Goal: Information Seeking & Learning: Learn about a topic

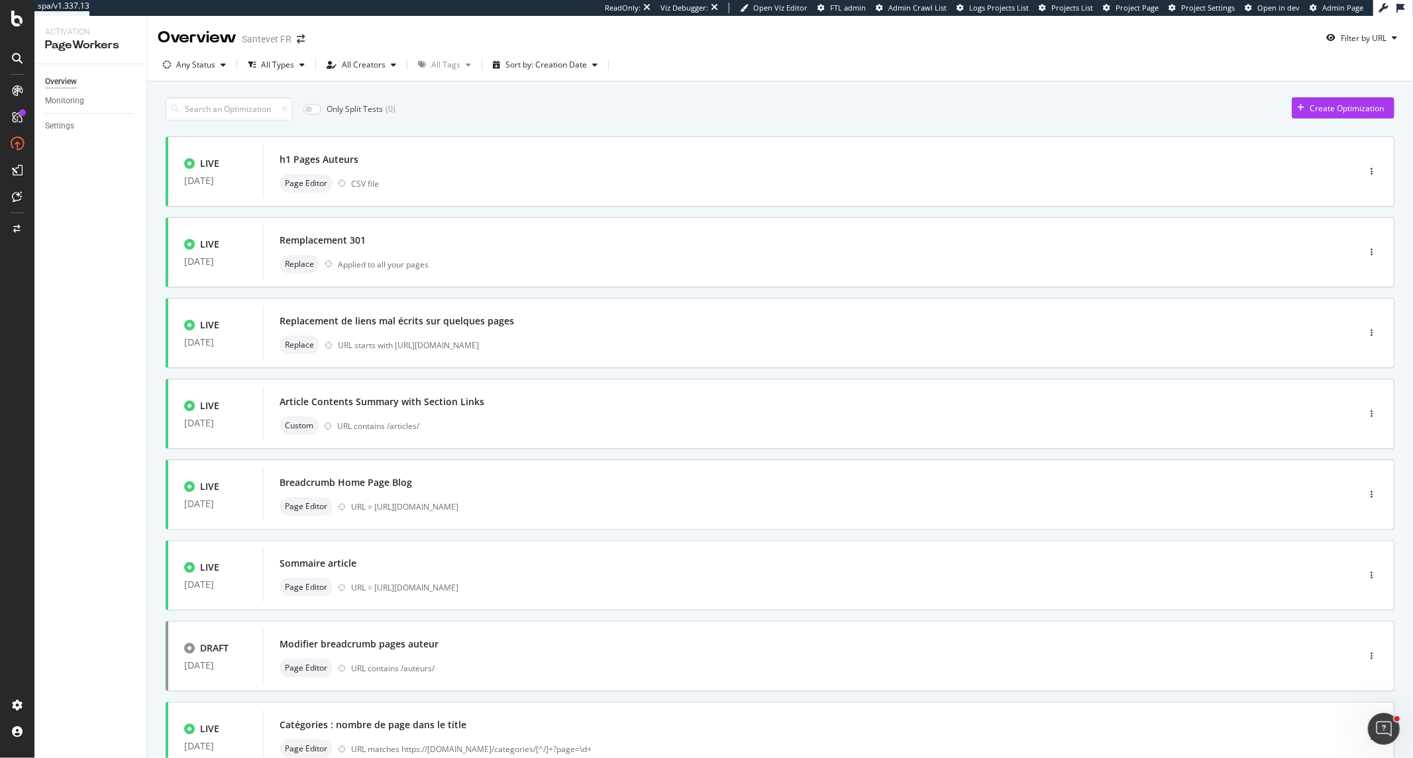
scroll to position [74, 0]
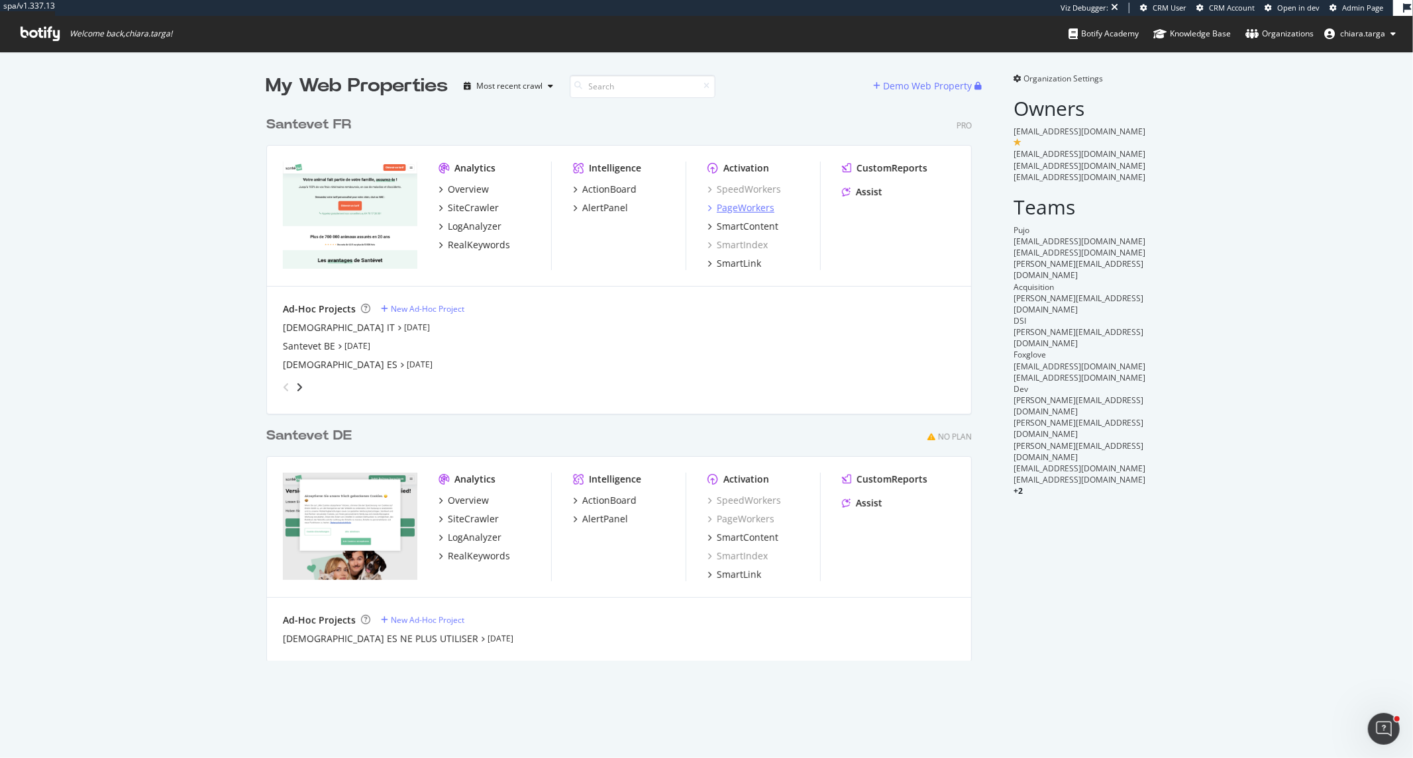
click at [734, 212] on div "PageWorkers" at bounding box center [746, 207] width 58 height 13
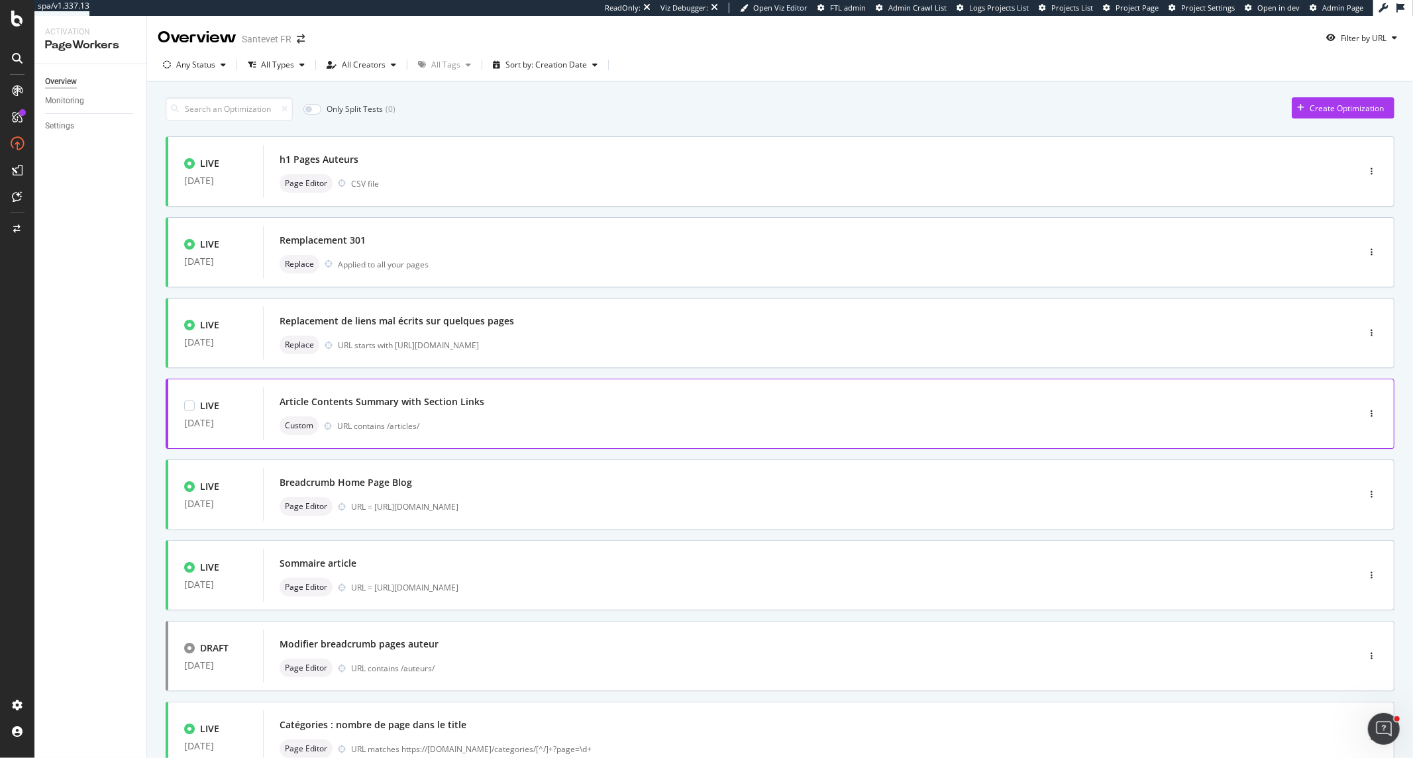
click at [571, 424] on div "URL contains /articles/" at bounding box center [819, 426] width 964 height 11
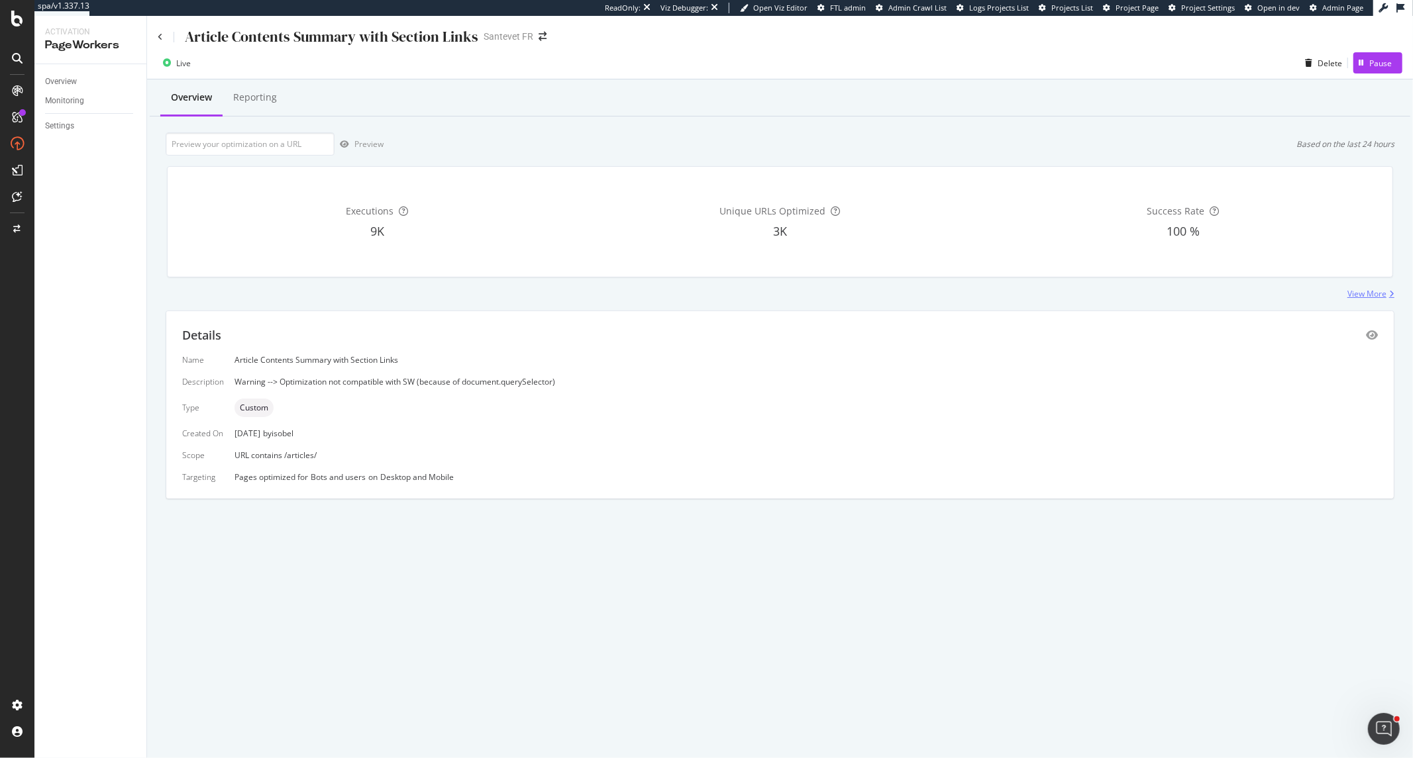
click at [1367, 296] on div "View More" at bounding box center [1366, 293] width 39 height 11
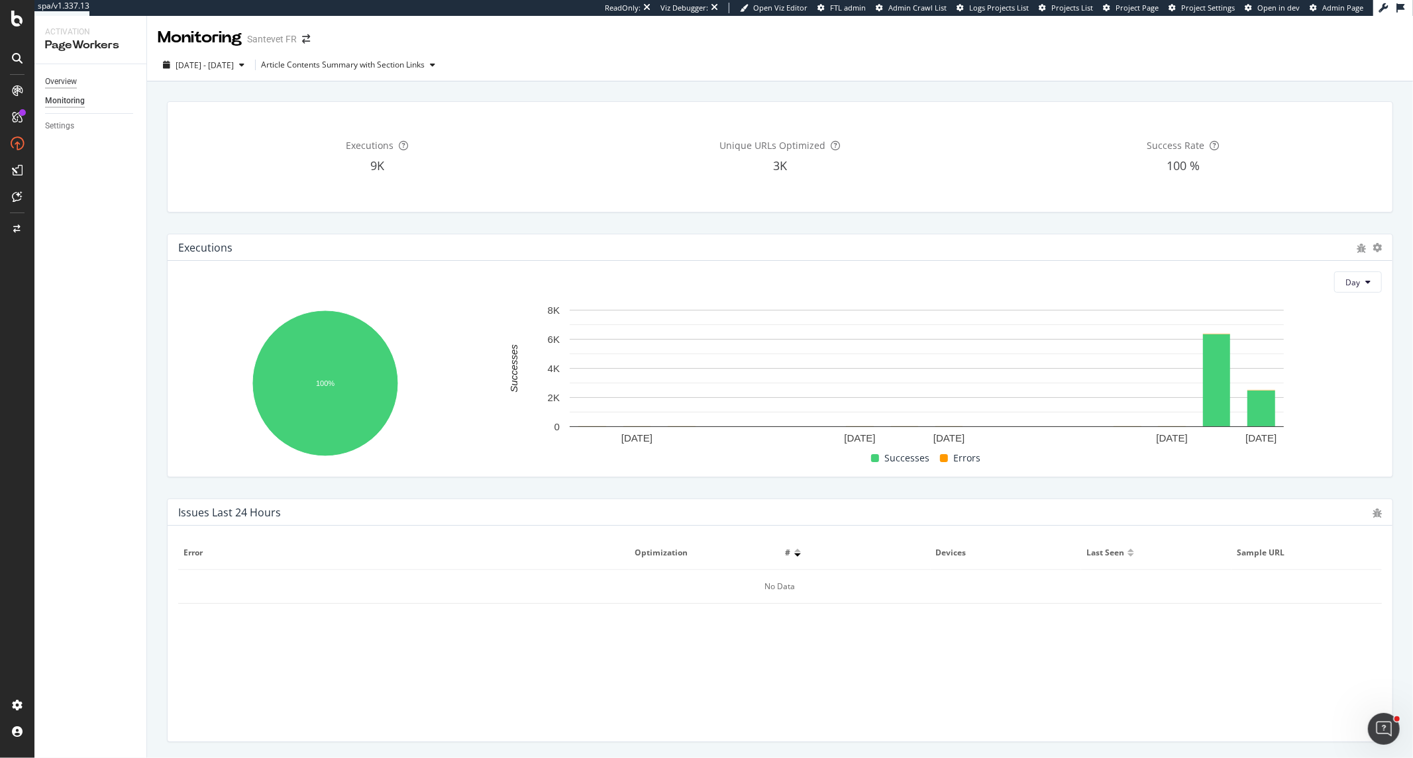
click at [70, 84] on div "Overview" at bounding box center [61, 82] width 32 height 14
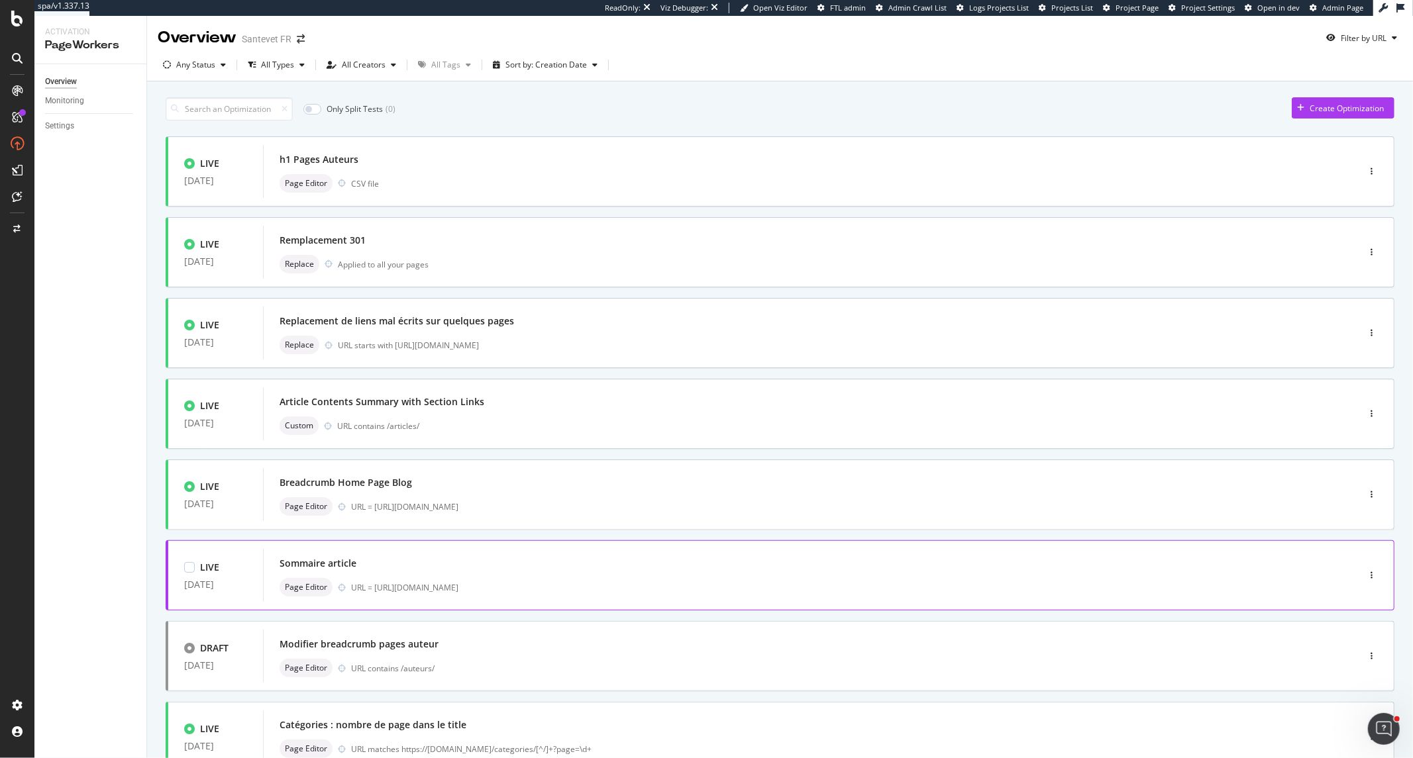
click at [613, 594] on div "Page Editor URL = https://www.santevet.com/articles/comment-bien-voyager-en-avi…" at bounding box center [790, 587] width 1022 height 19
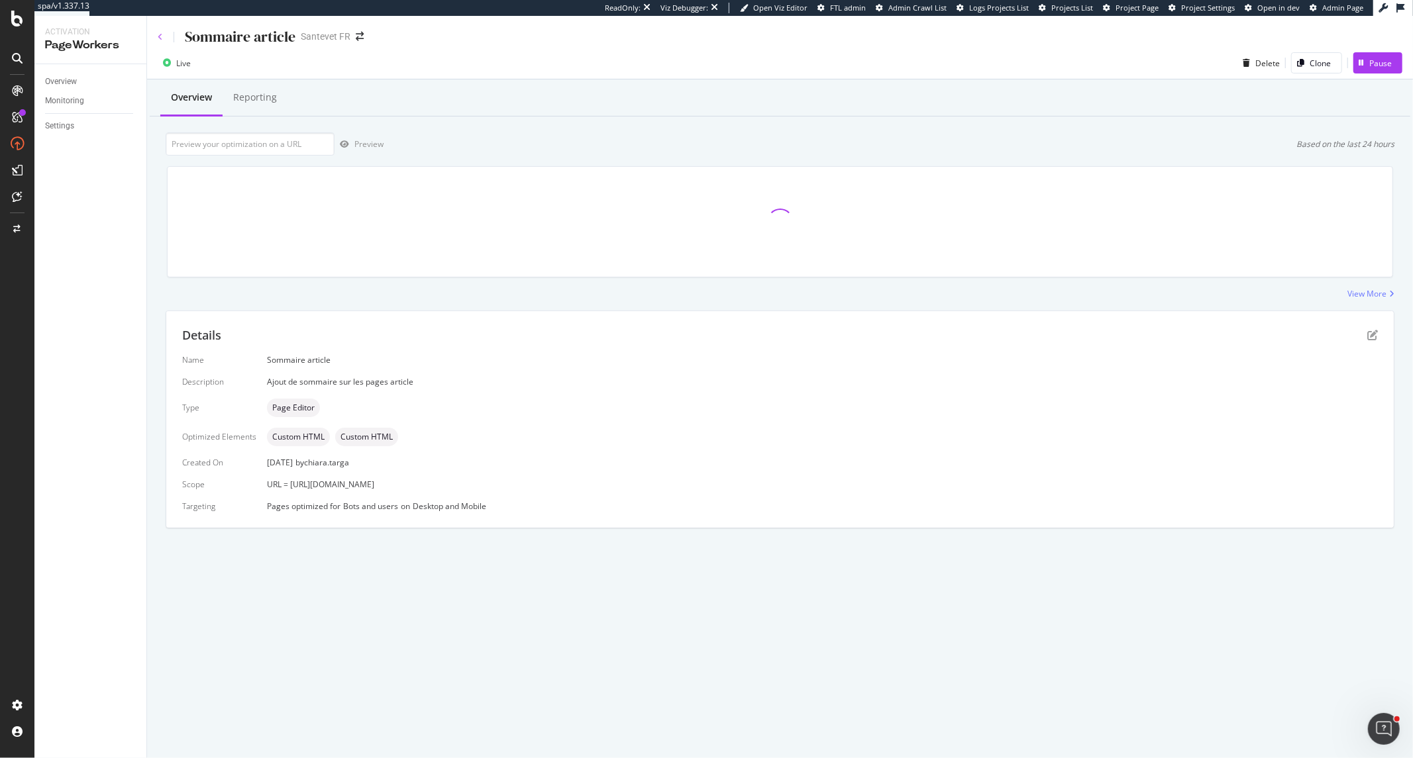
click at [159, 35] on icon at bounding box center [160, 37] width 5 height 8
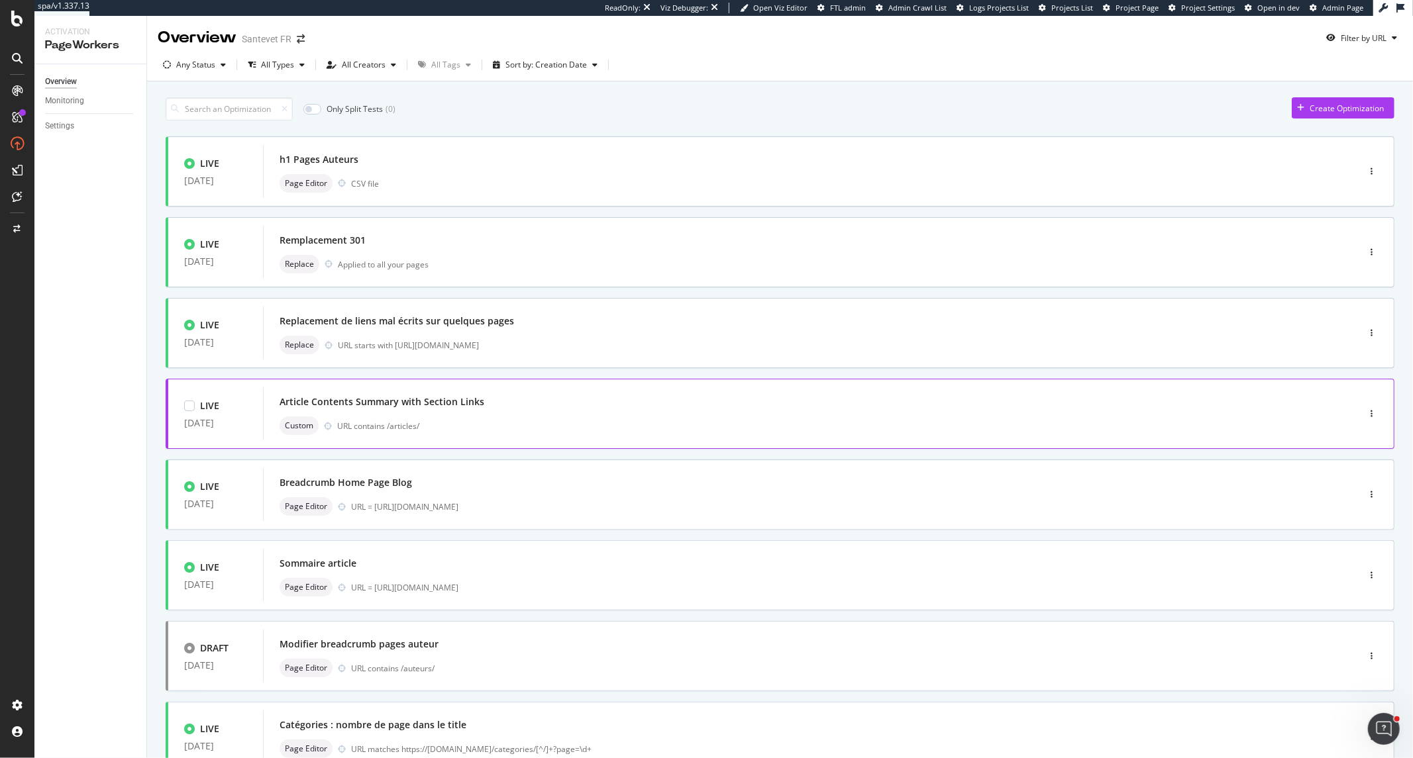
click at [591, 417] on div "Custom URL contains /articles/" at bounding box center [790, 426] width 1022 height 19
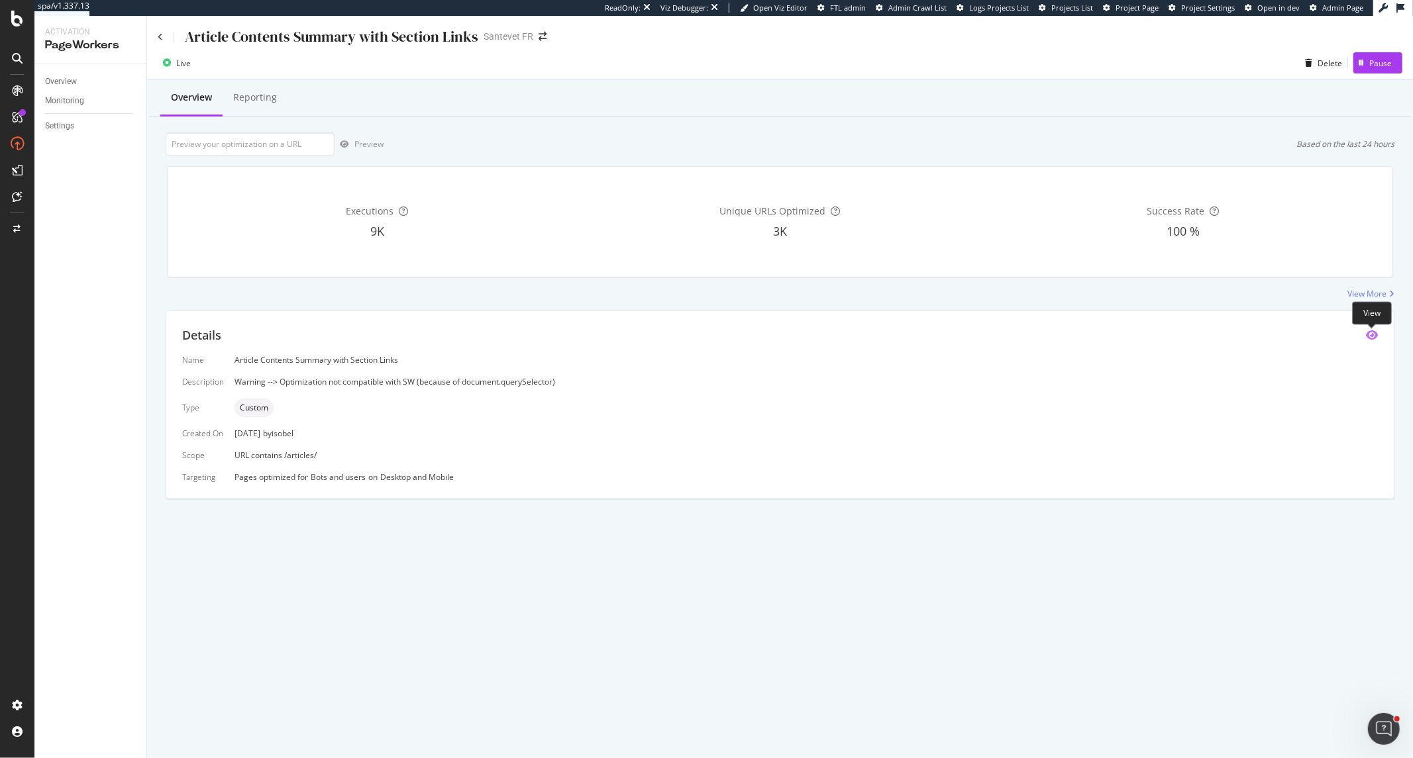
click at [1372, 333] on icon "eye" at bounding box center [1372, 335] width 12 height 11
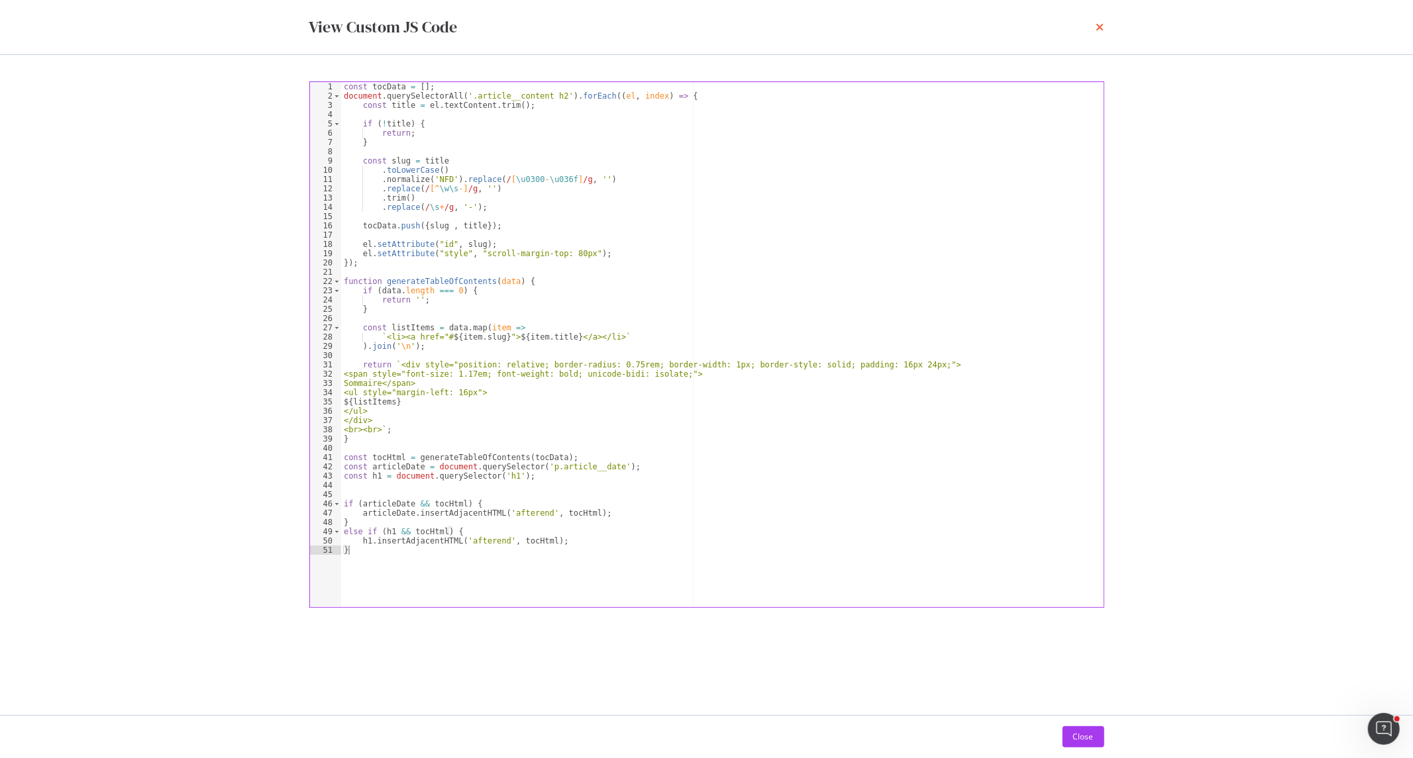
click at [1098, 30] on icon "times" at bounding box center [1100, 27] width 8 height 11
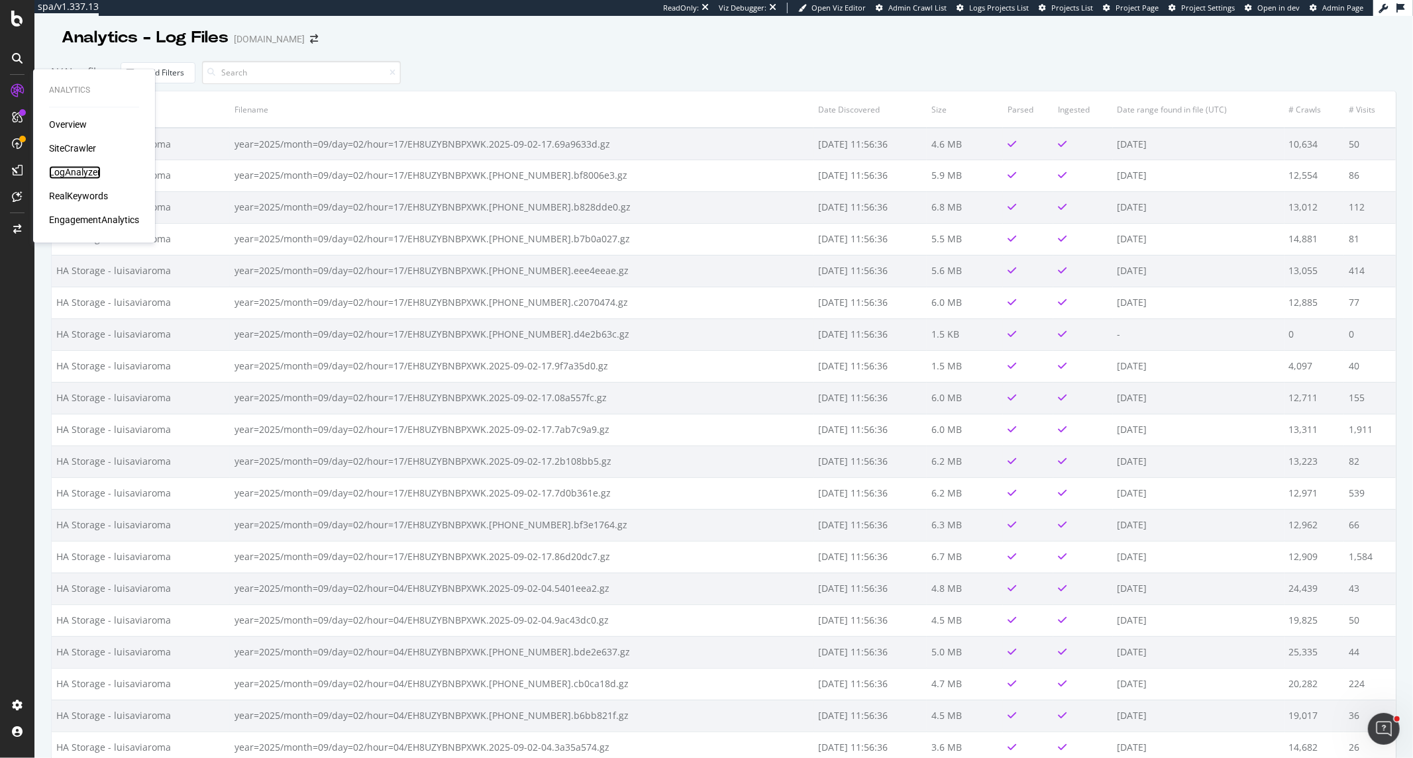
click at [82, 167] on div "LogAnalyzer" at bounding box center [75, 172] width 52 height 13
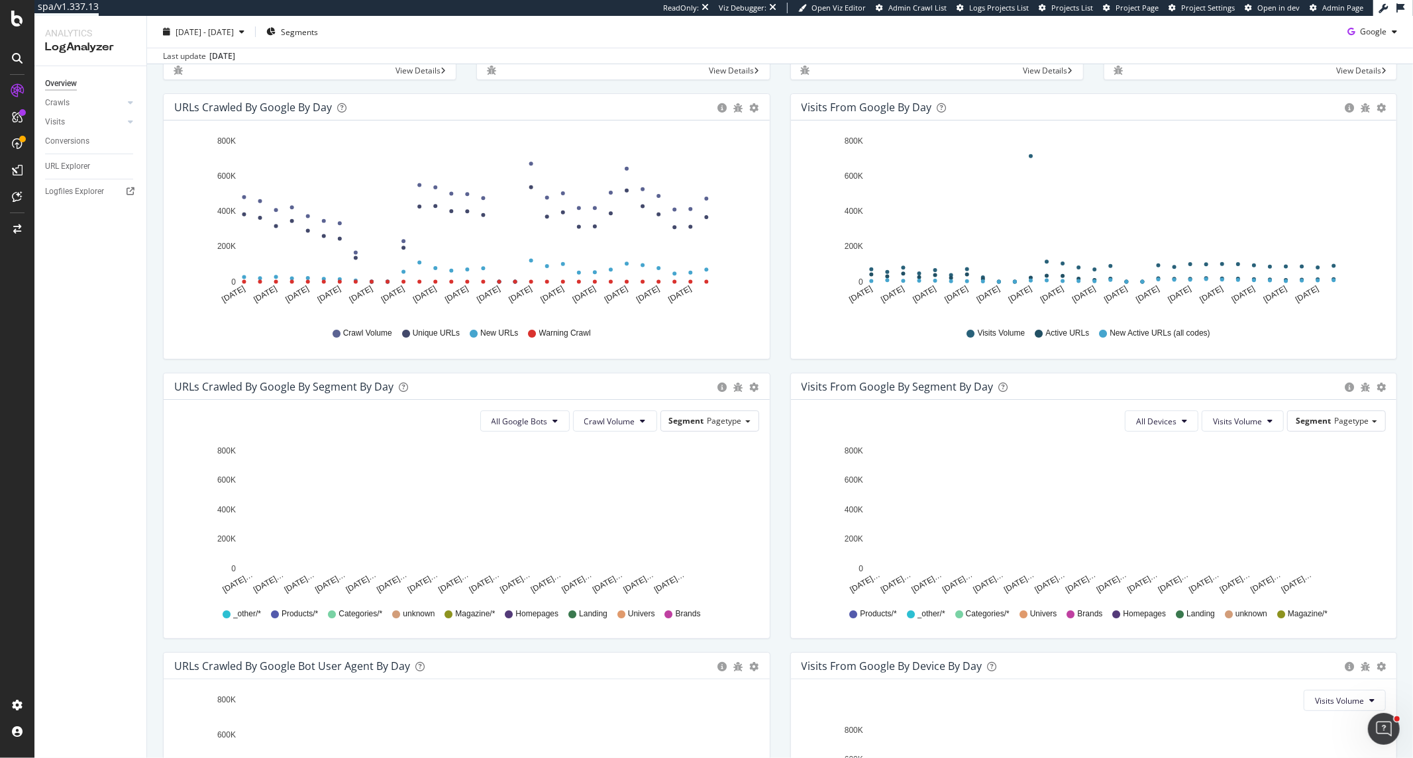
scroll to position [147, 0]
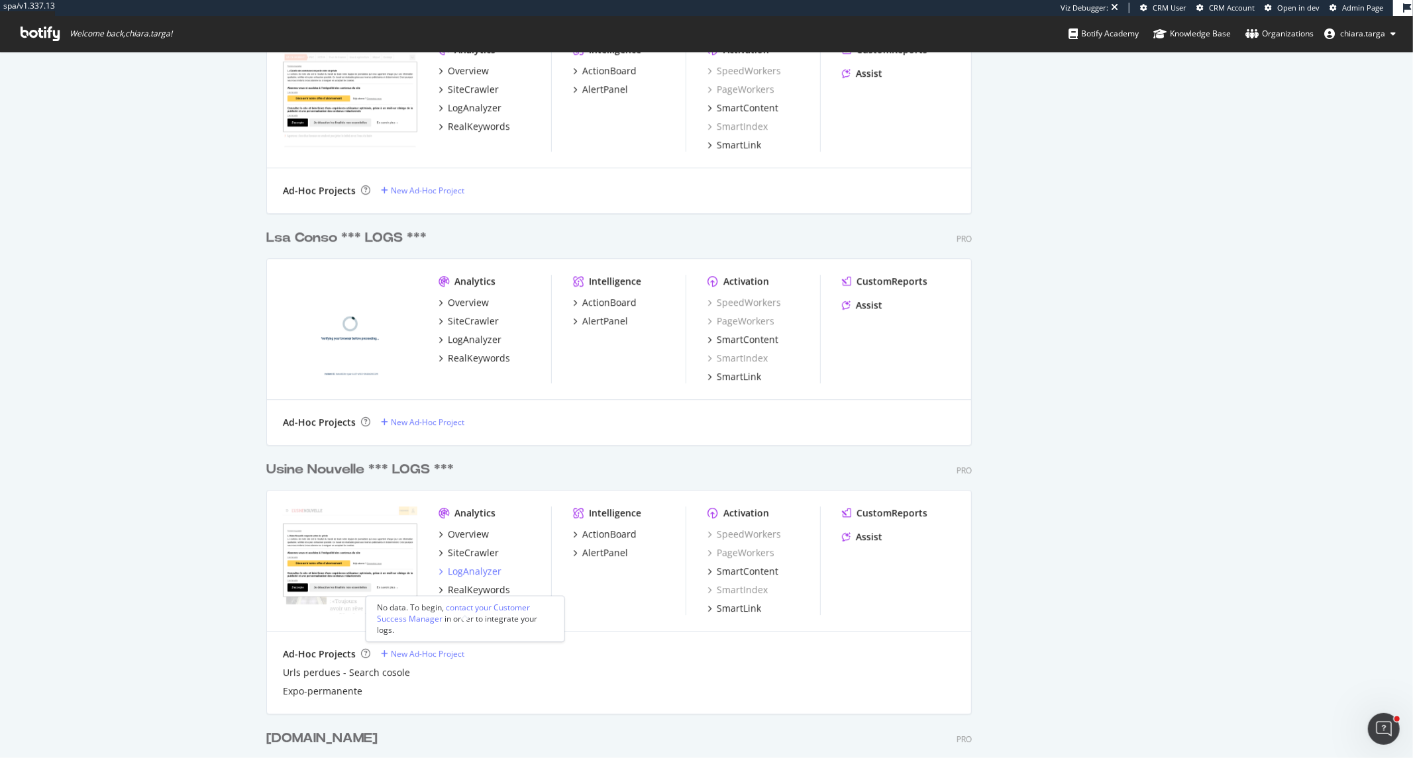
scroll to position [3329, 0]
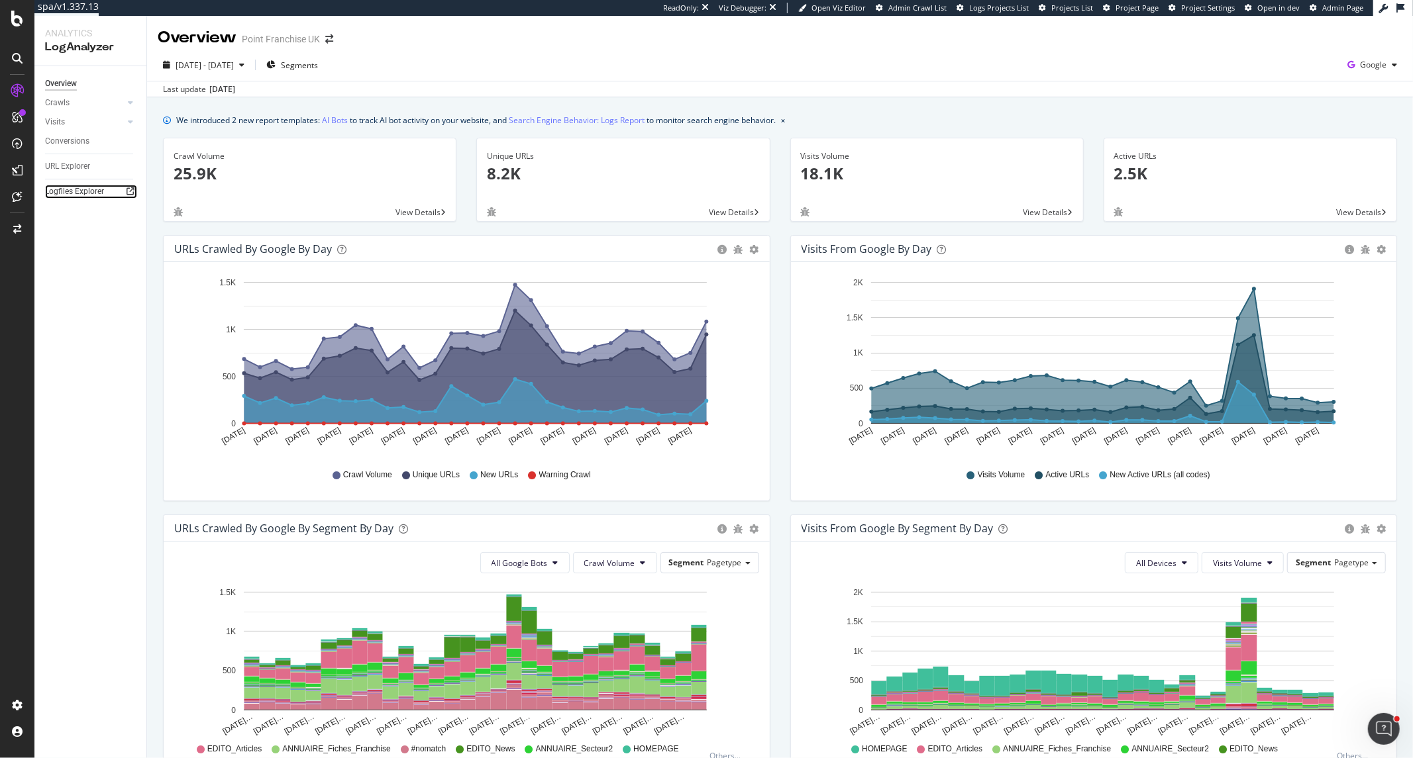
click at [130, 187] on icon at bounding box center [131, 191] width 8 height 8
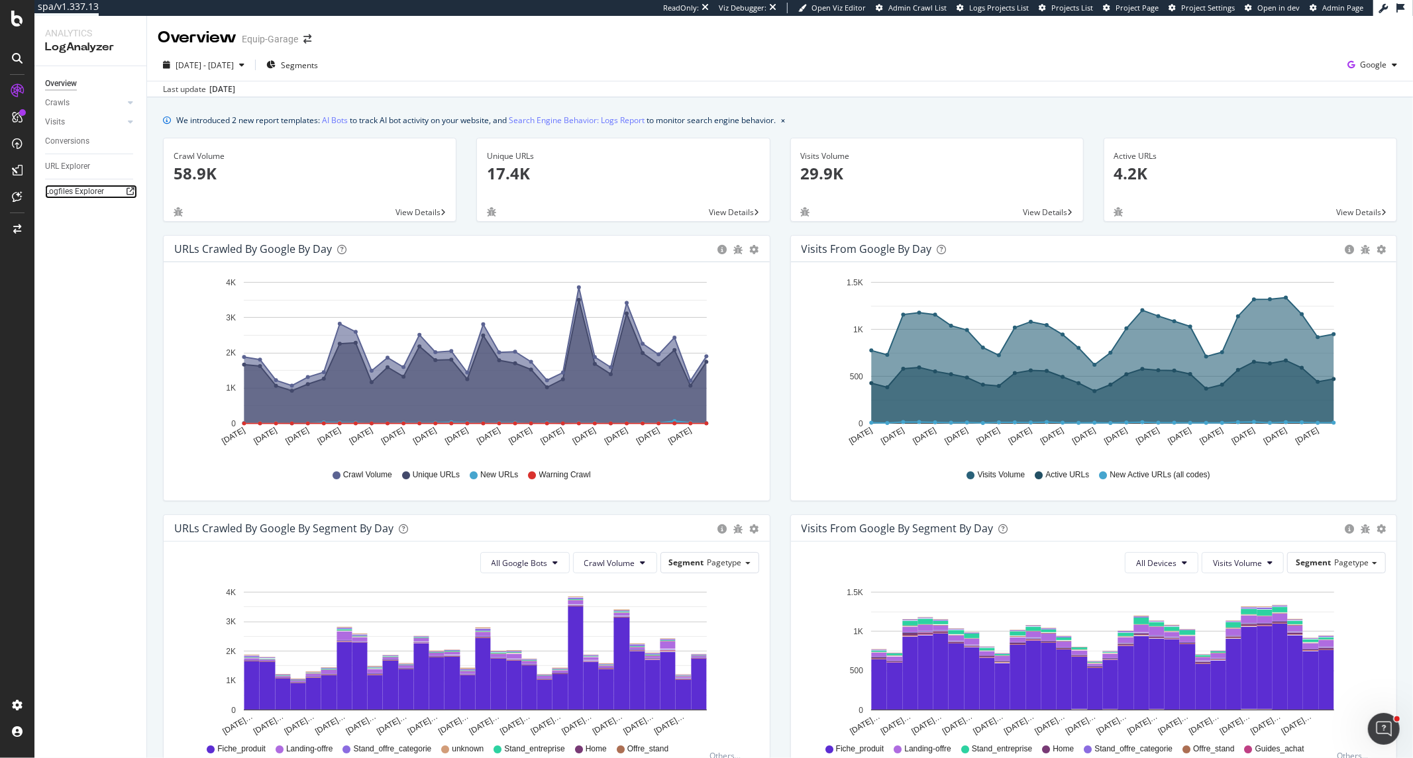
click at [130, 193] on icon at bounding box center [131, 191] width 8 height 8
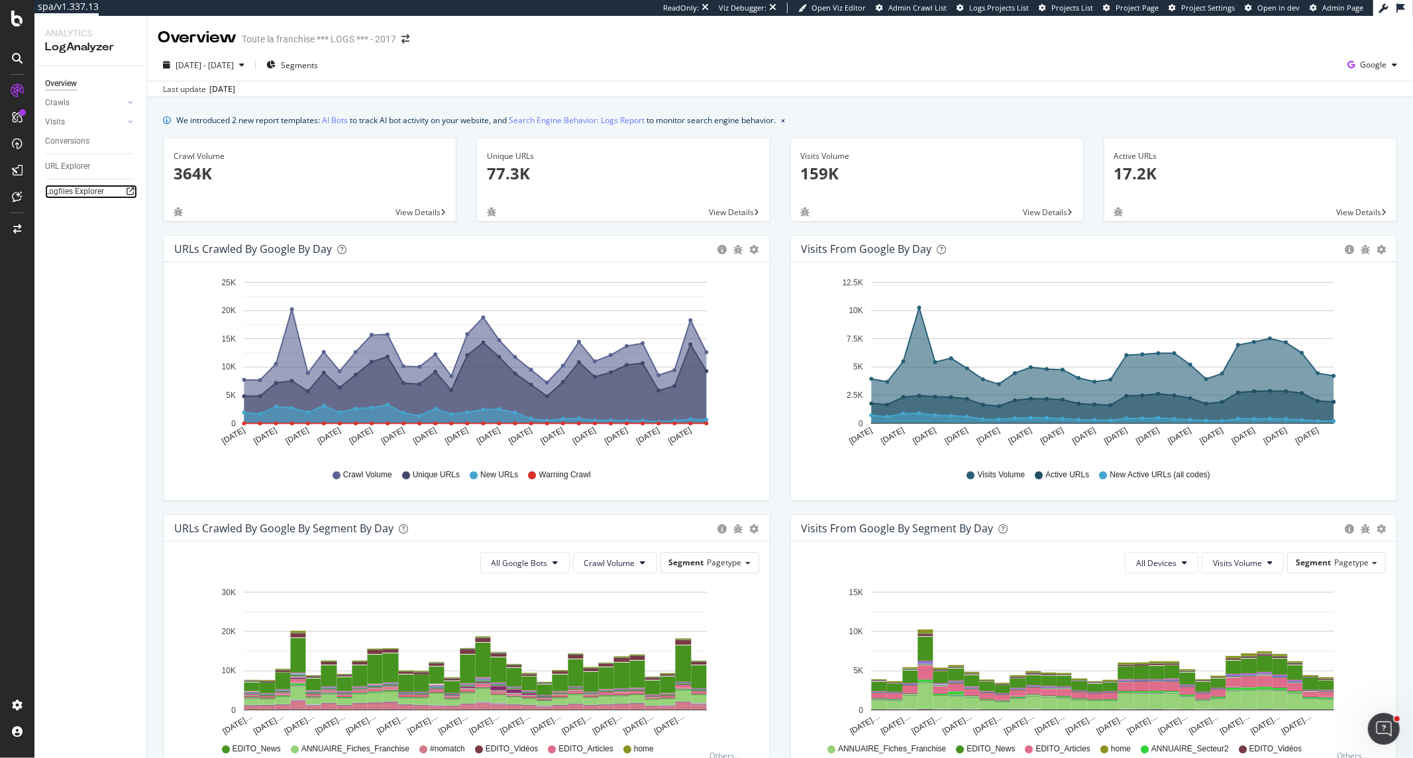
click at [132, 188] on icon at bounding box center [131, 191] width 8 height 8
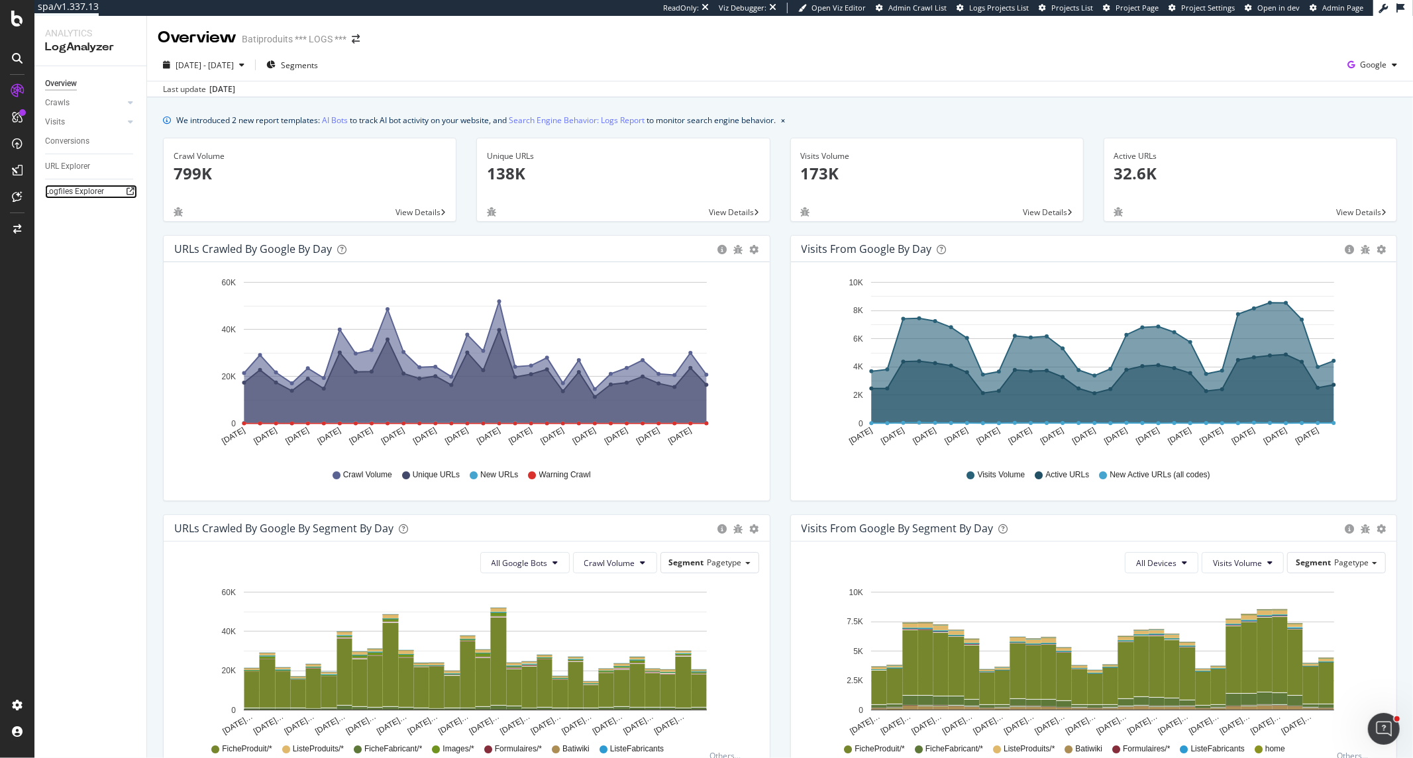
click at [134, 193] on div at bounding box center [130, 191] width 13 height 13
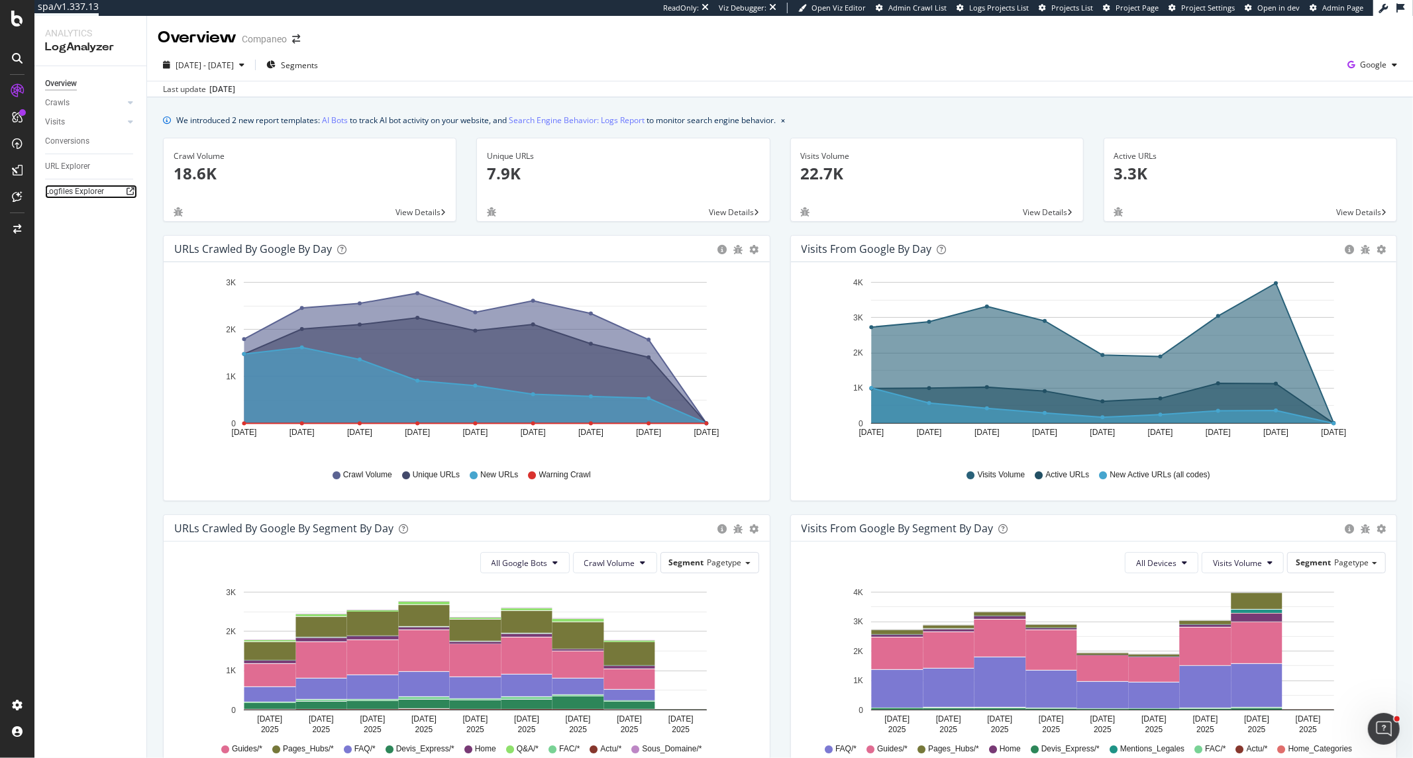
click at [127, 190] on icon at bounding box center [131, 191] width 8 height 8
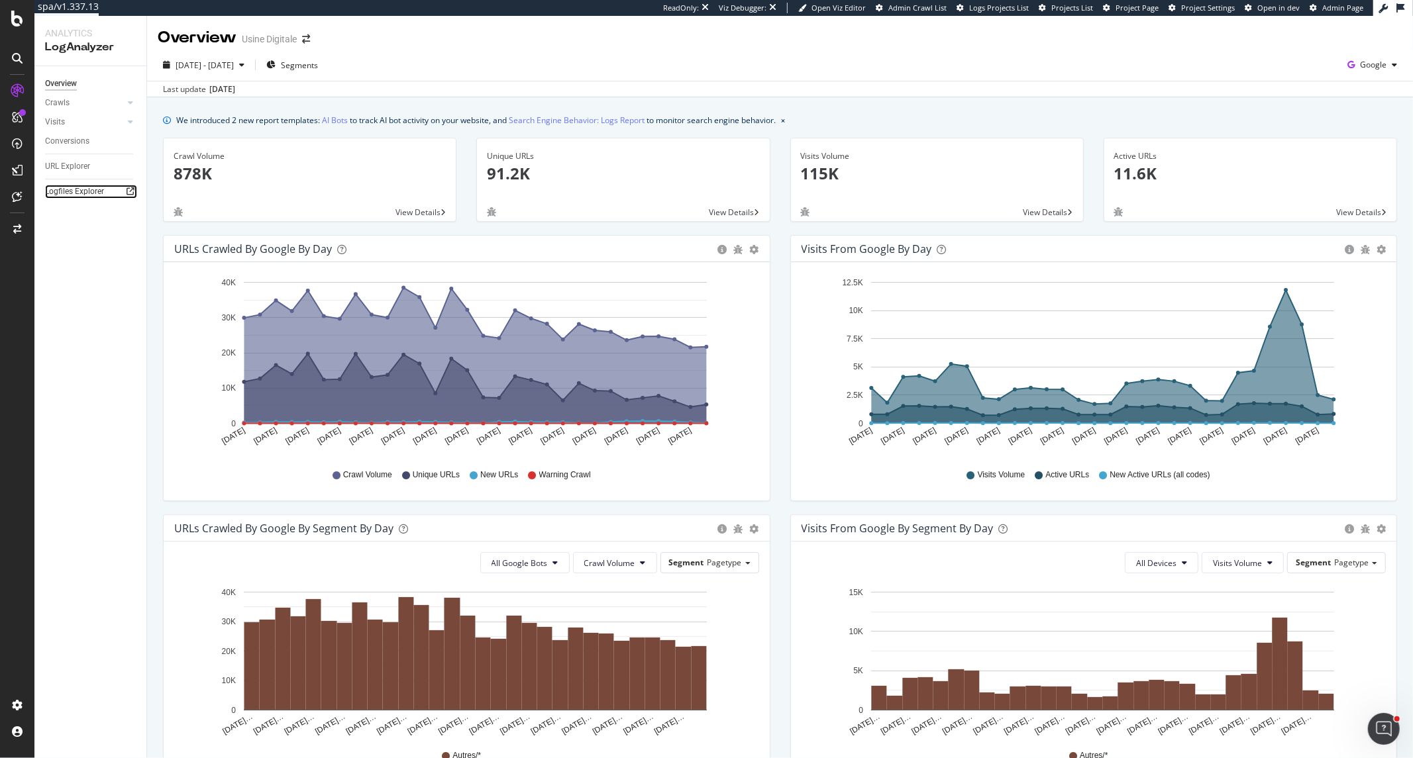
click at [134, 192] on icon at bounding box center [131, 191] width 8 height 8
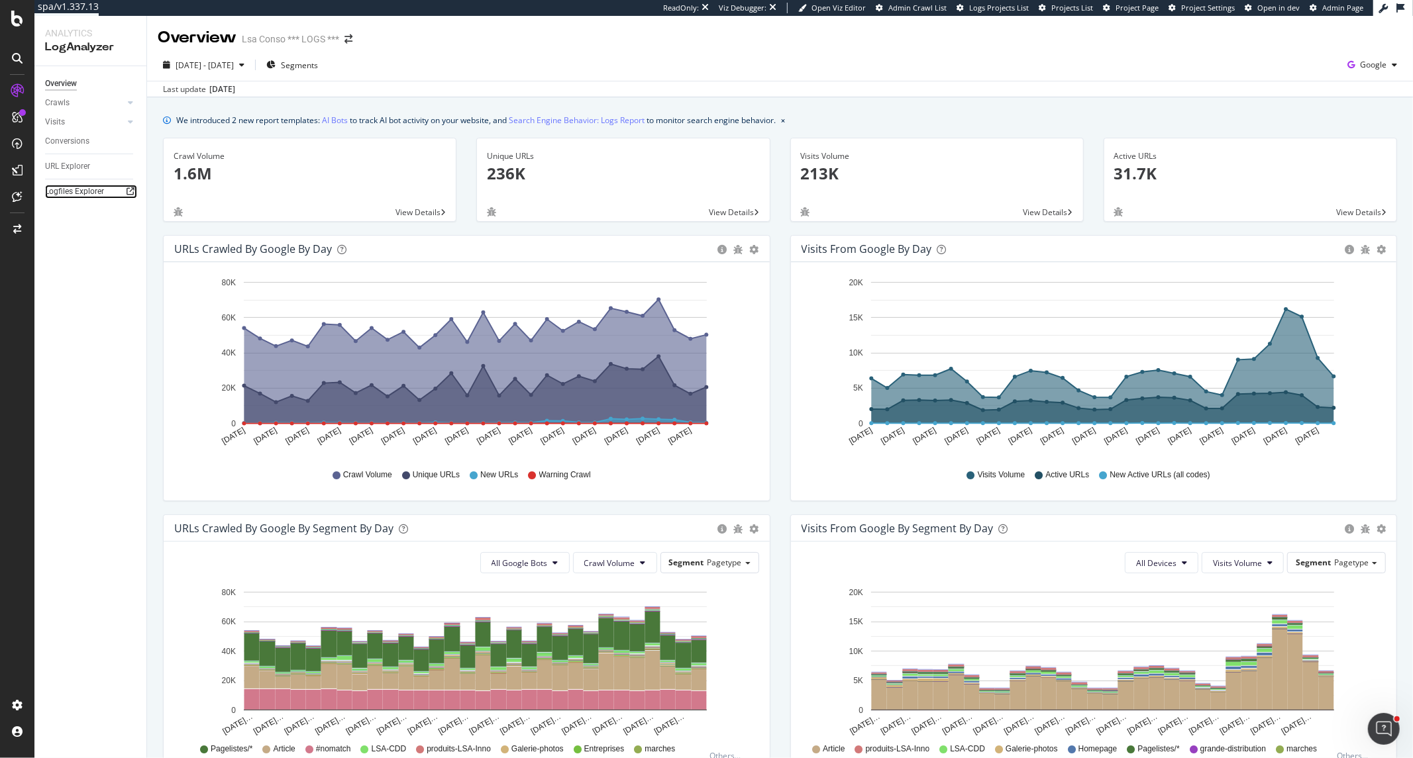
click at [130, 186] on div at bounding box center [130, 191] width 13 height 13
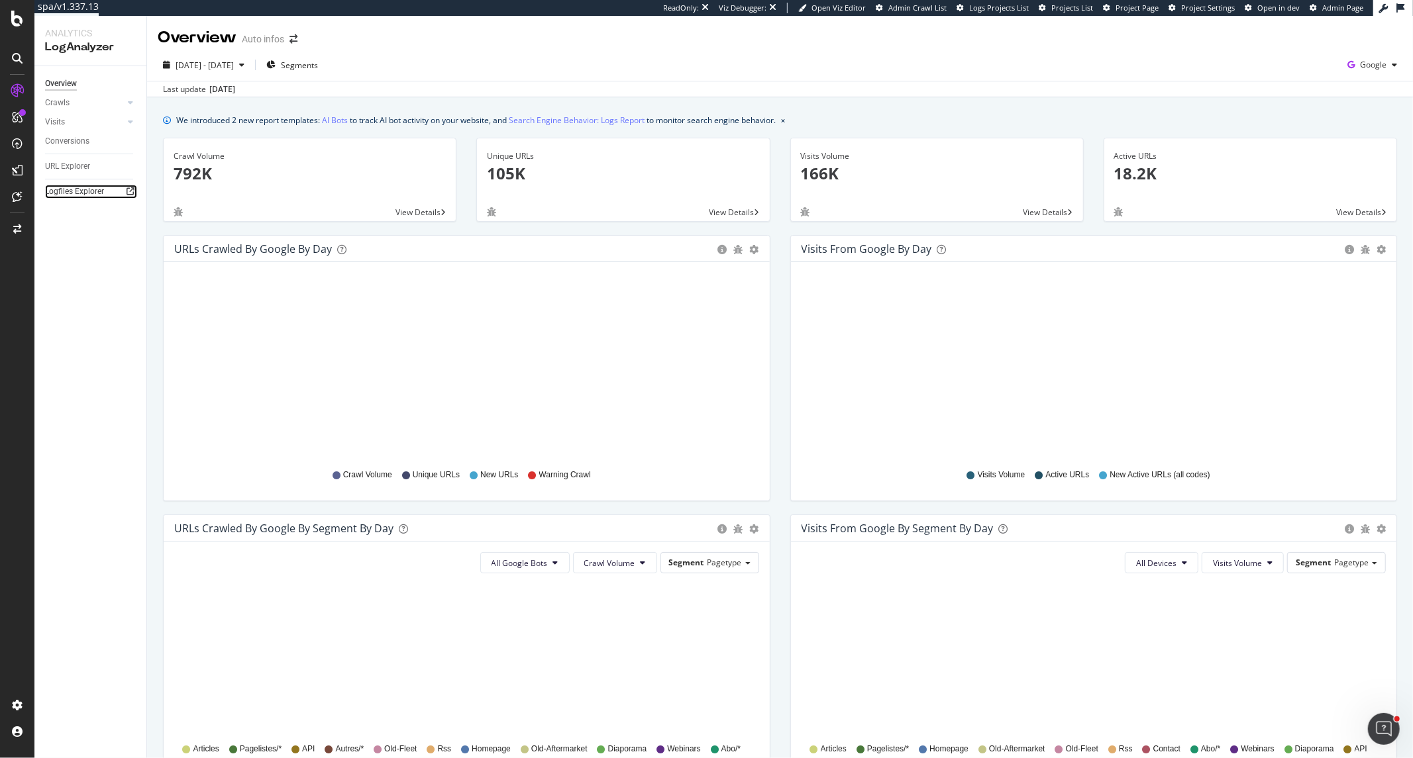
click at [130, 187] on icon at bounding box center [131, 191] width 8 height 8
click at [127, 191] on icon at bounding box center [131, 191] width 8 height 8
click at [132, 190] on icon at bounding box center [131, 191] width 8 height 8
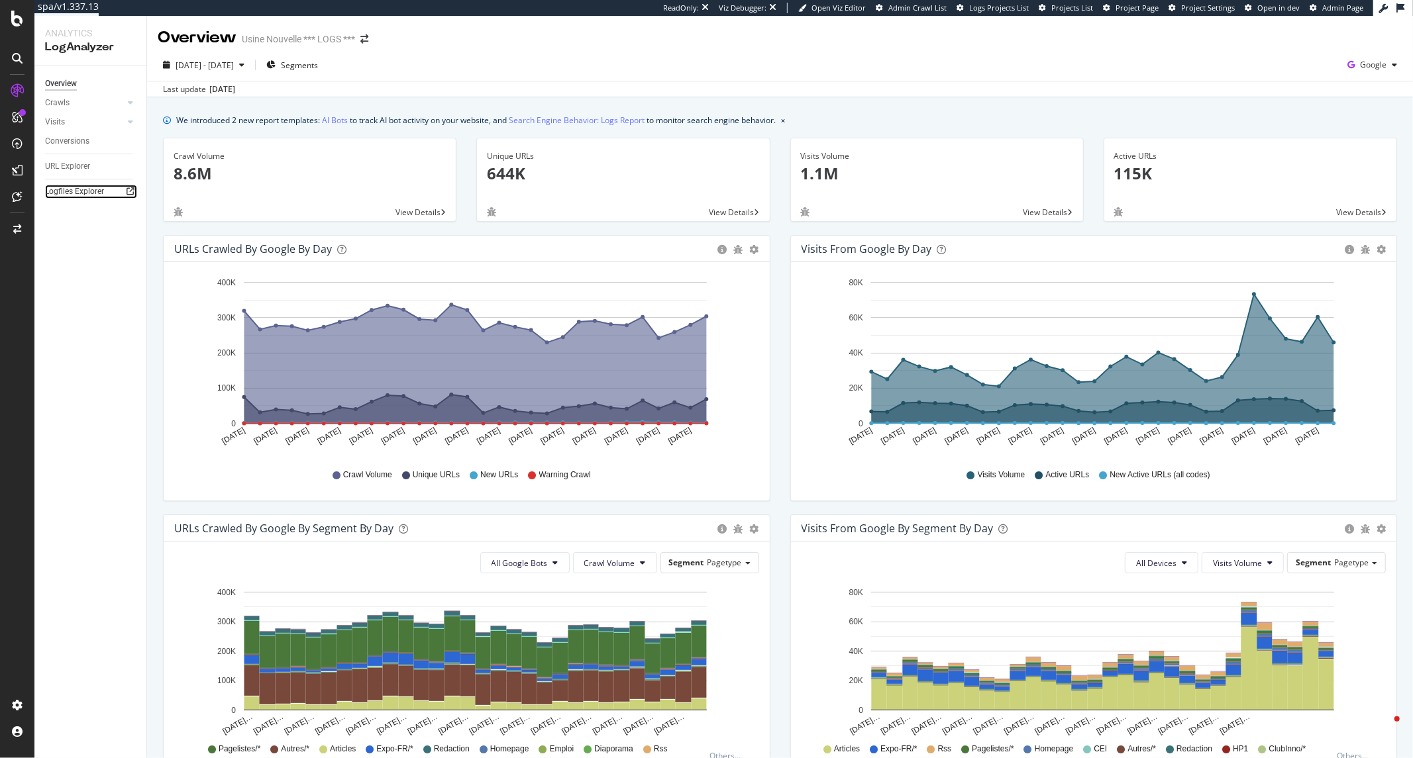
click at [133, 192] on icon at bounding box center [131, 191] width 8 height 8
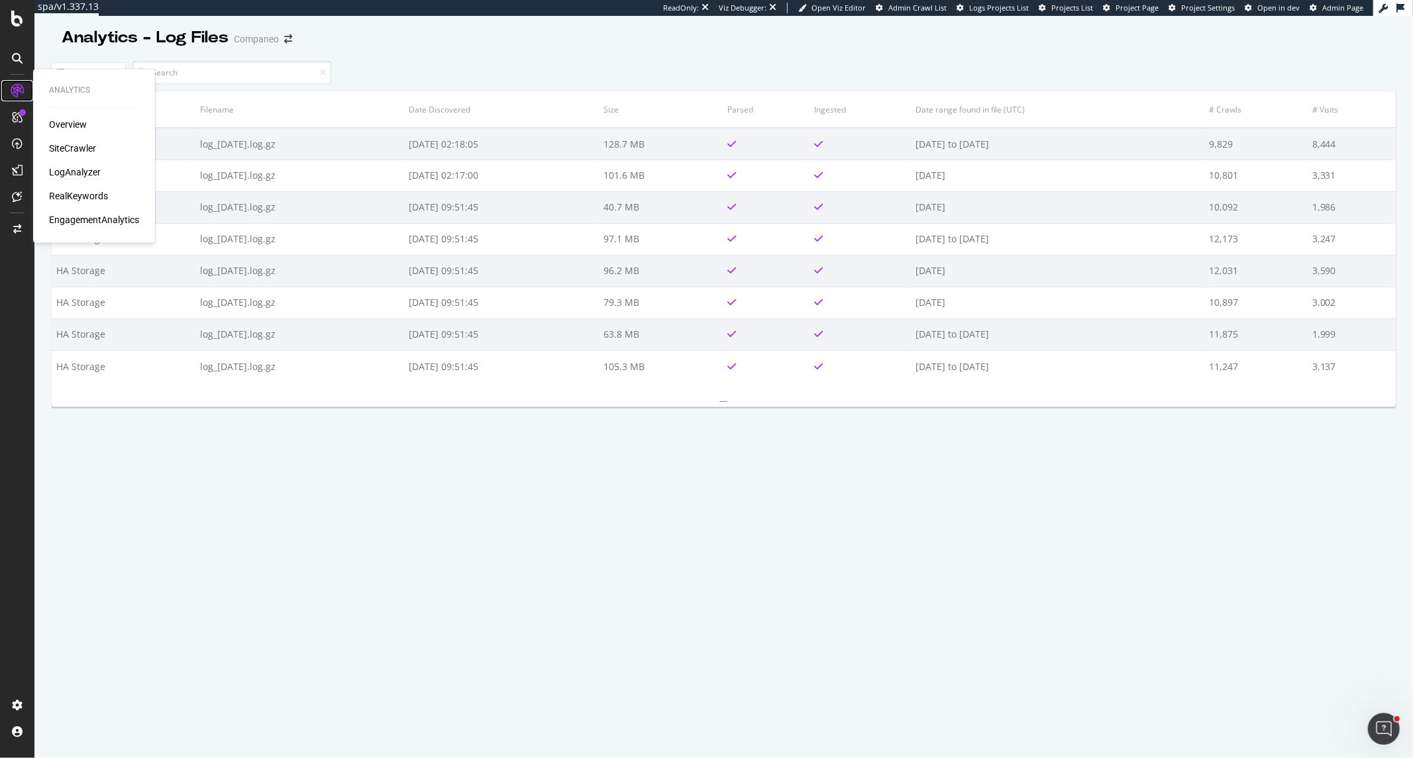
click at [23, 95] on icon at bounding box center [17, 90] width 13 height 13
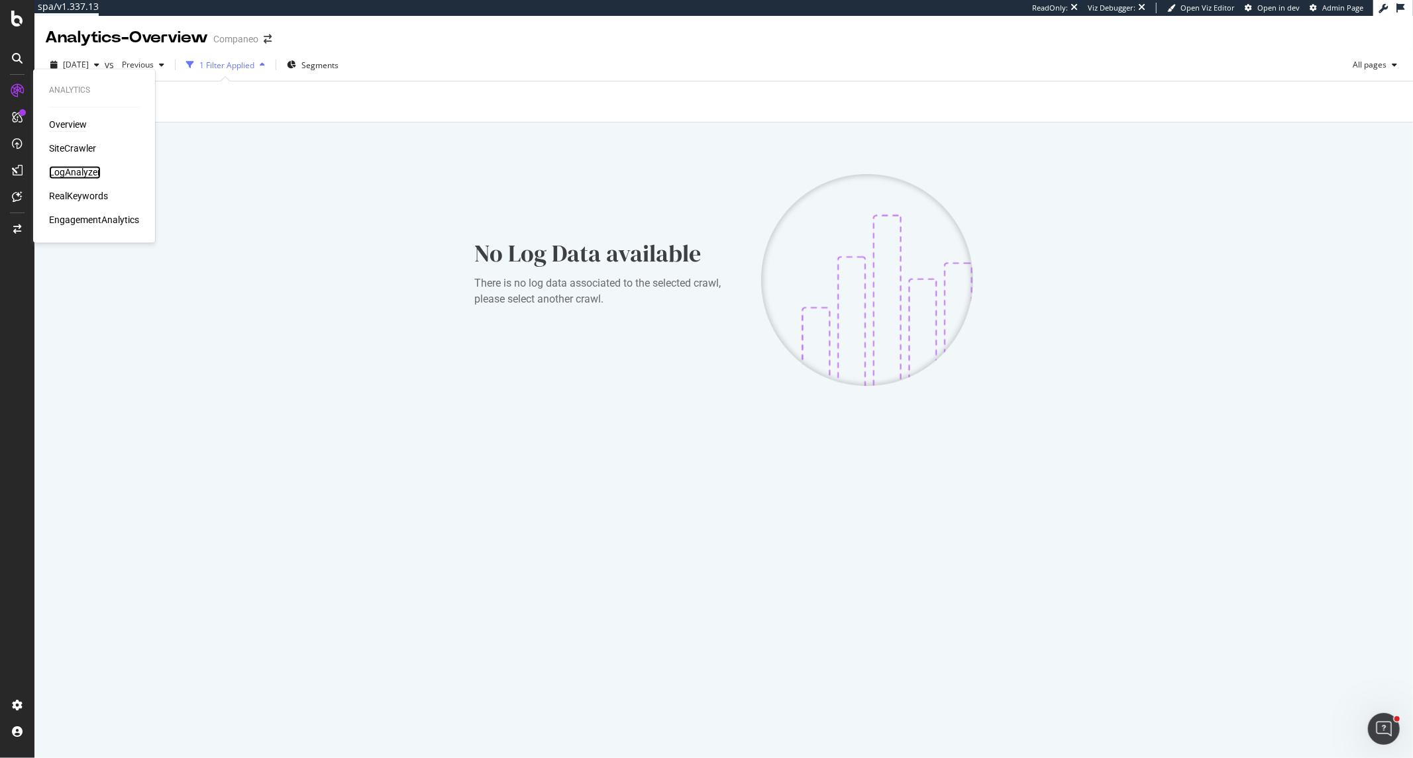
click at [87, 171] on div "LogAnalyzer" at bounding box center [75, 172] width 52 height 13
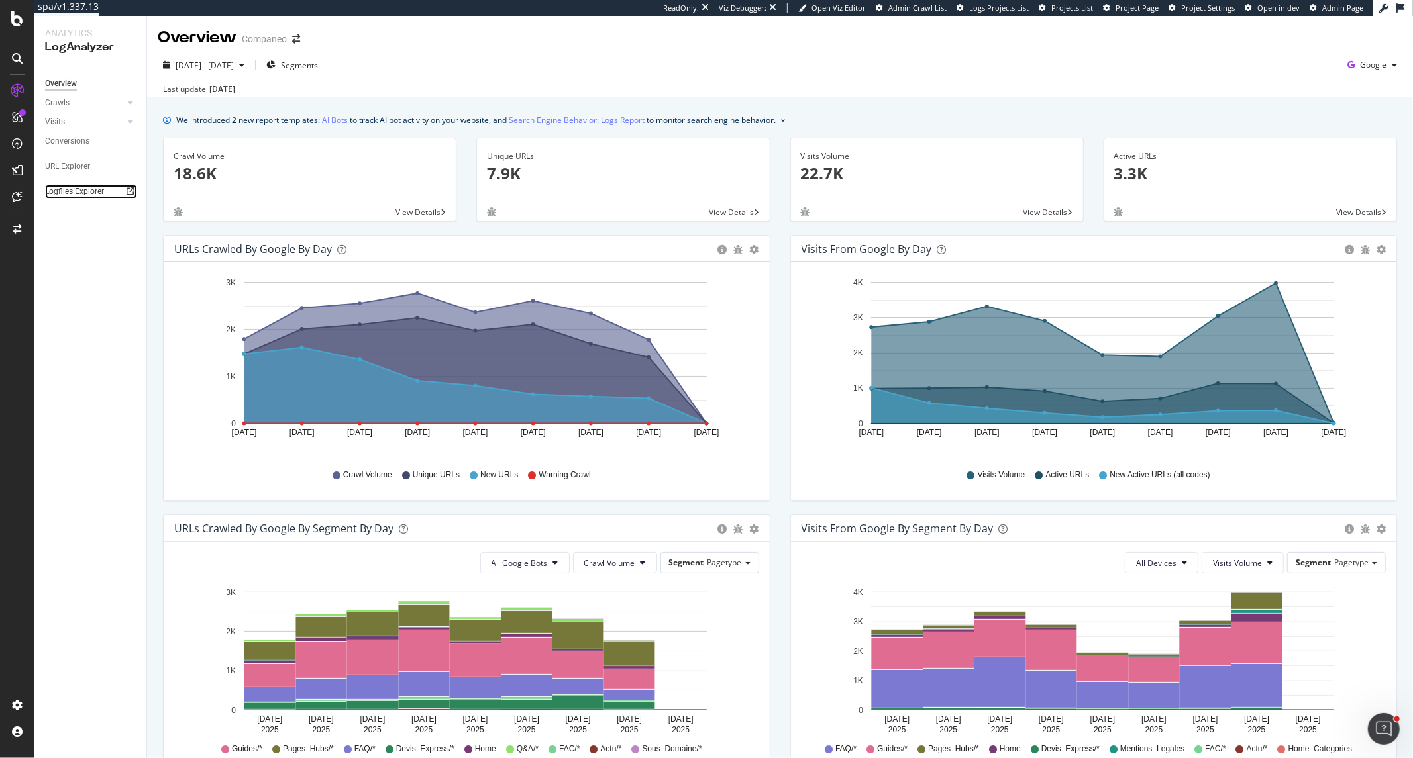
click at [127, 193] on icon at bounding box center [131, 191] width 8 height 8
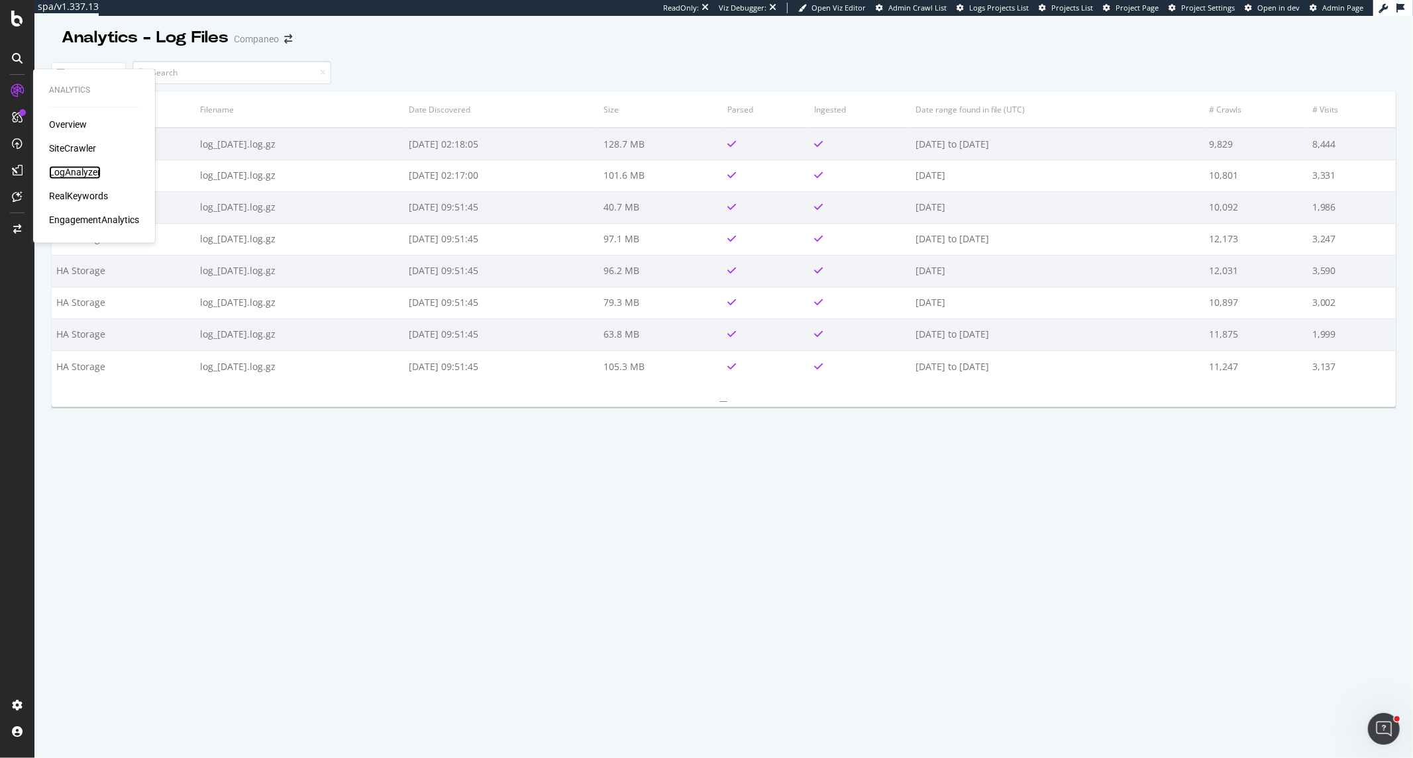
click at [74, 166] on div "LogAnalyzer" at bounding box center [75, 172] width 52 height 13
